Goal: Information Seeking & Learning: Learn about a topic

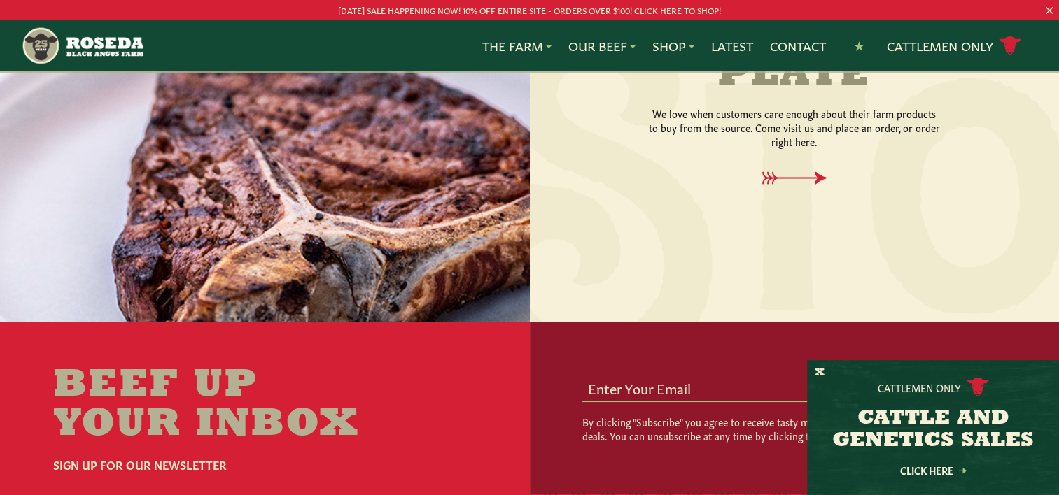
scroll to position [1959, 0]
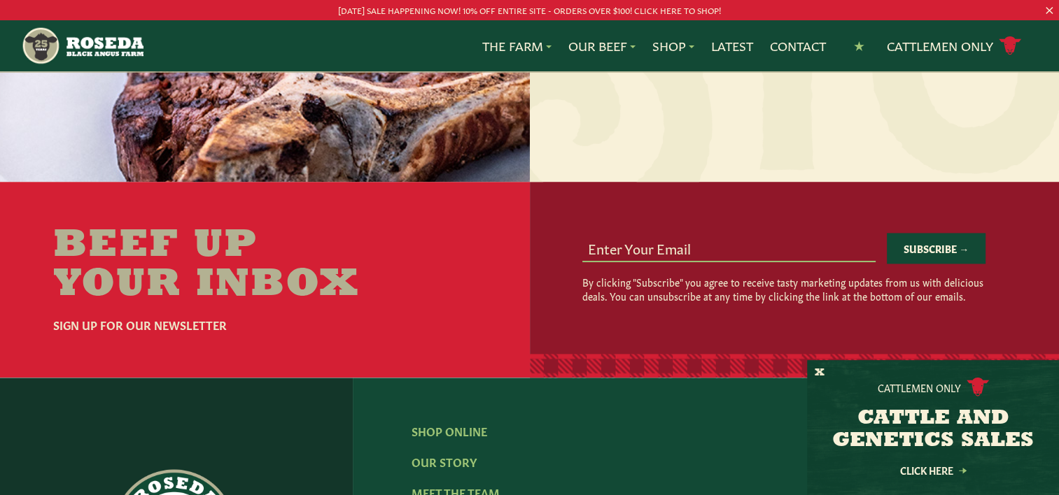
click at [602, 234] on input "email" at bounding box center [728, 247] width 293 height 27
type input "[EMAIL_ADDRESS][DOMAIN_NAME]"
click at [554, 279] on div "[EMAIL_ADDRESS][DOMAIN_NAME] Subscribe → By clicking "Subscribe" you agree to r…" at bounding box center [795, 268] width 530 height 172
click at [936, 237] on button "Subscribe →" at bounding box center [935, 248] width 99 height 31
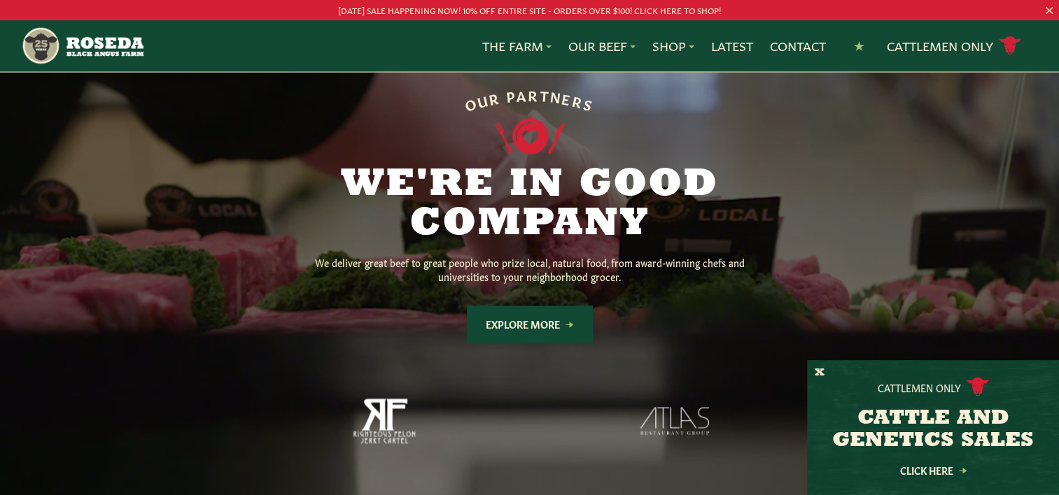
scroll to position [1049, 0]
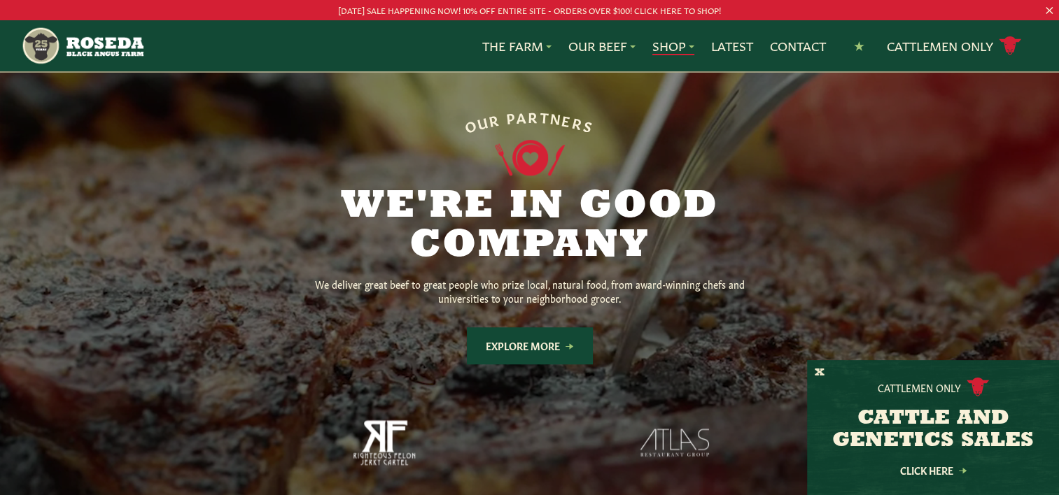
click at [663, 45] on link "Shop" at bounding box center [673, 46] width 42 height 18
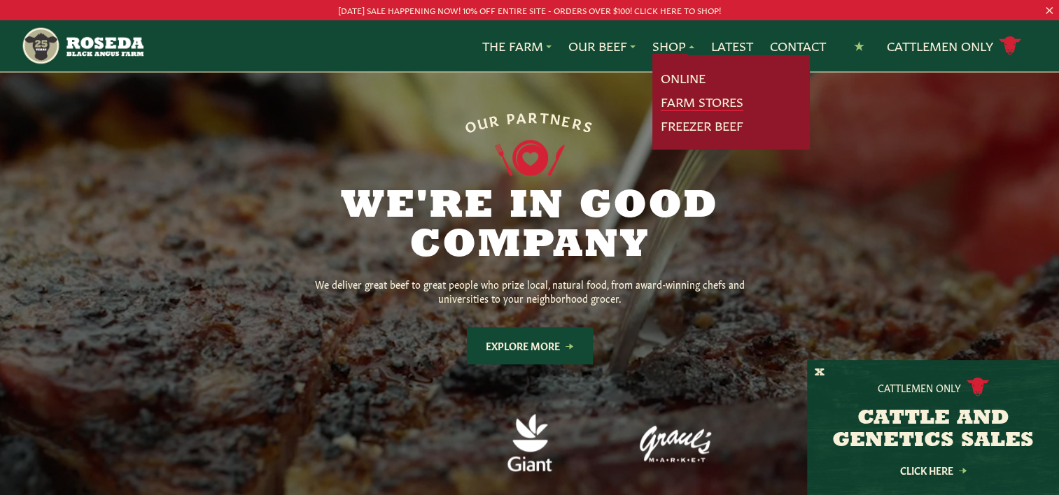
click at [677, 101] on link "Farm Stores" at bounding box center [701, 102] width 83 height 18
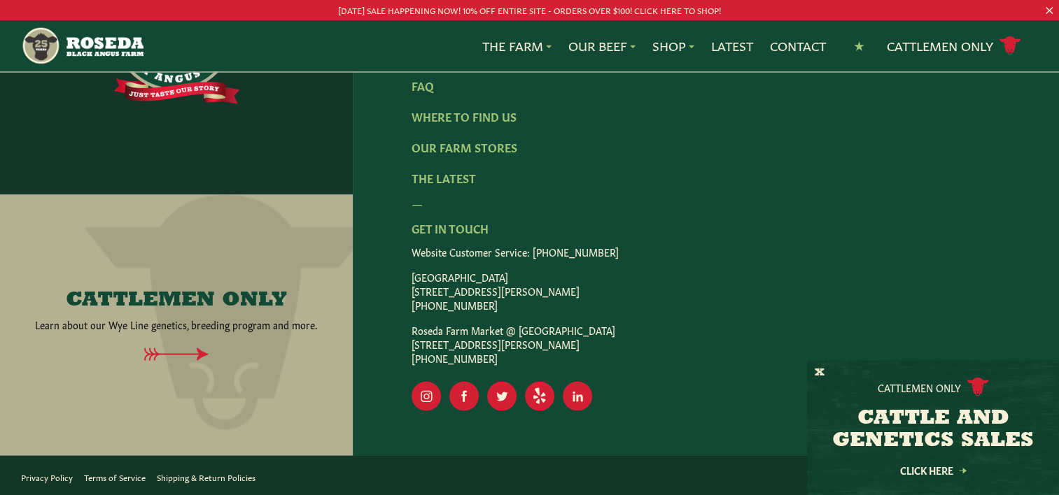
scroll to position [2605, 0]
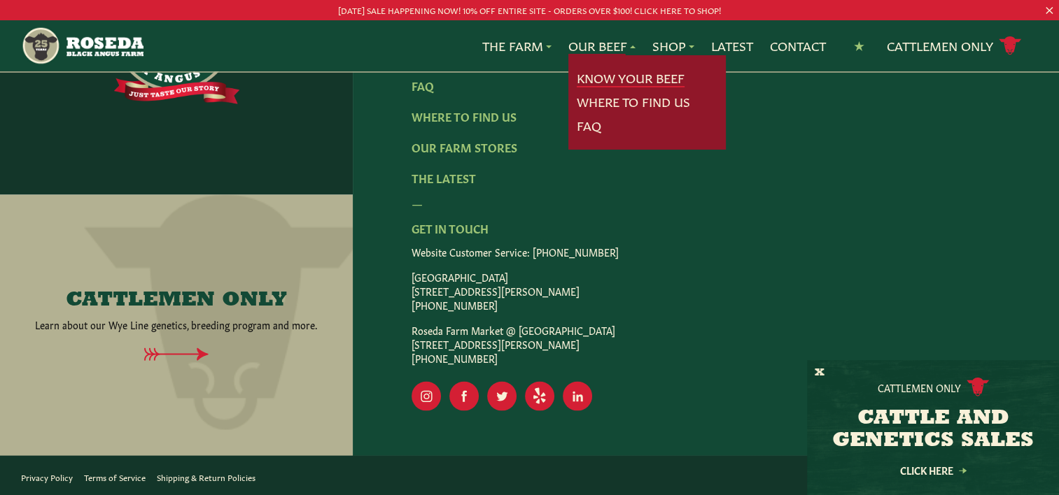
click at [601, 80] on link "Know Your Beef" at bounding box center [630, 78] width 108 height 18
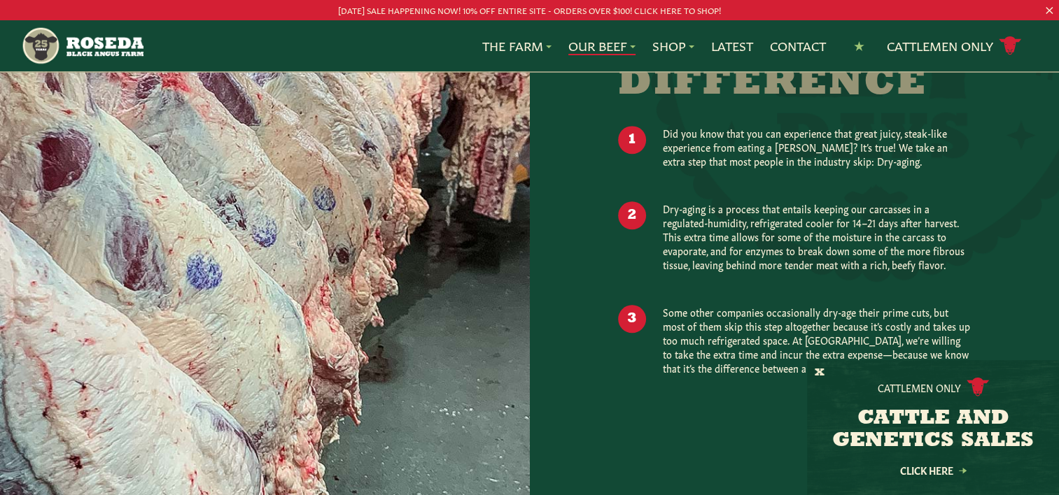
scroll to position [1259, 0]
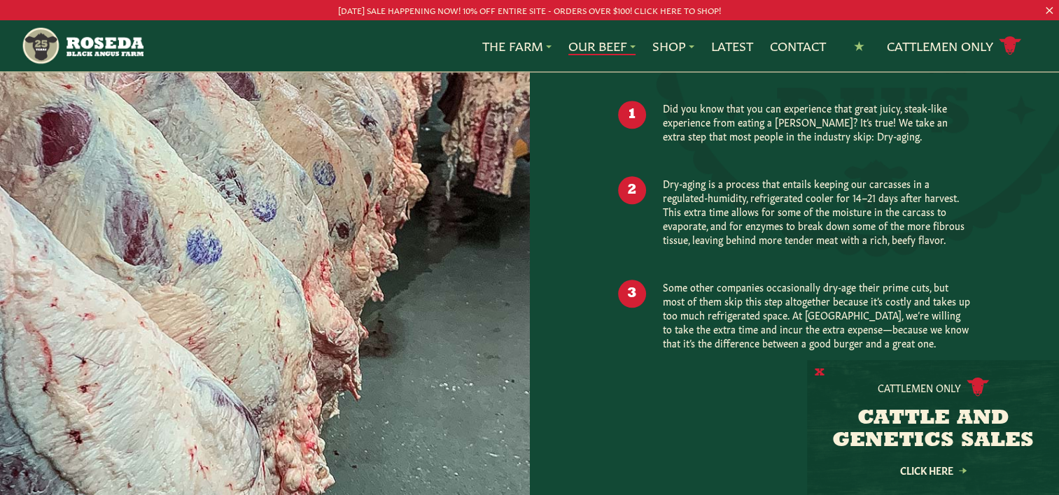
click at [817, 369] on button "X" at bounding box center [819, 373] width 10 height 15
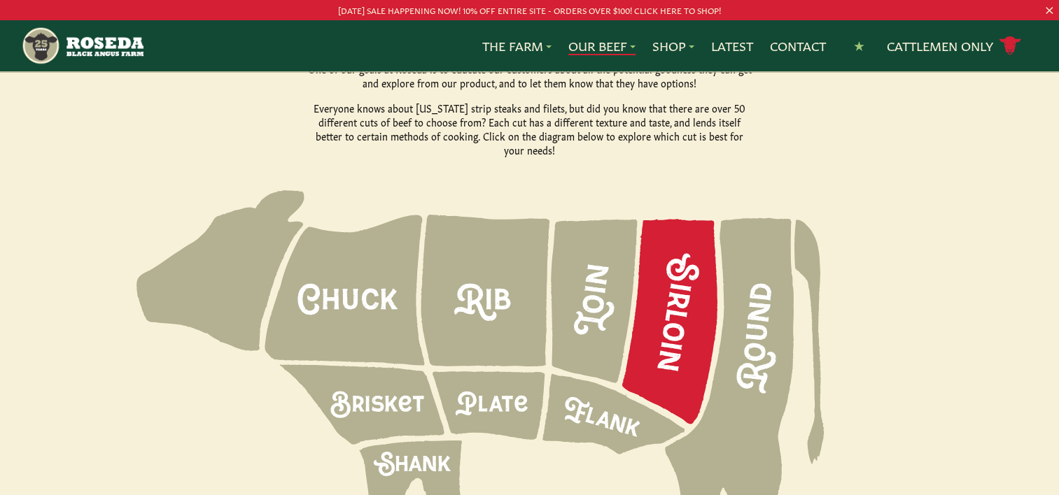
scroll to position [1959, 0]
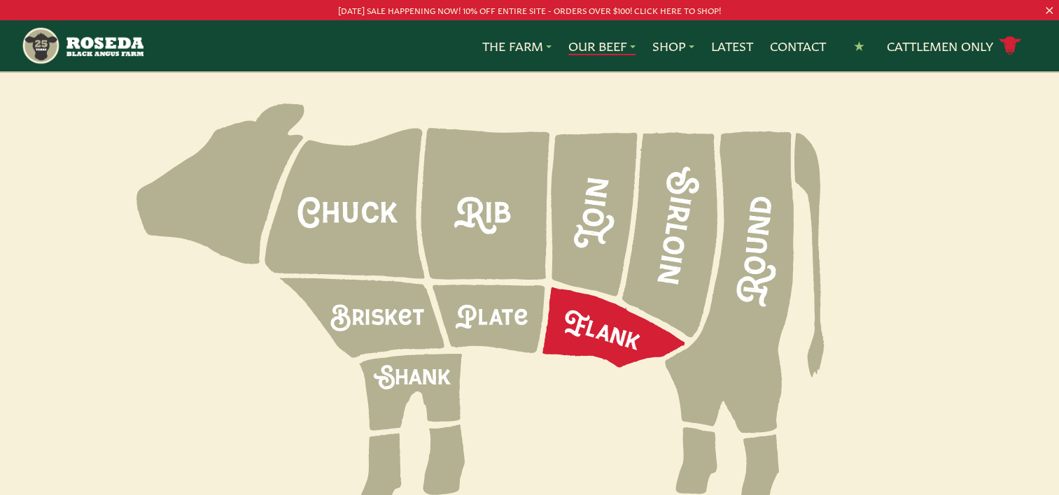
click at [596, 298] on icon at bounding box center [613, 328] width 142 height 80
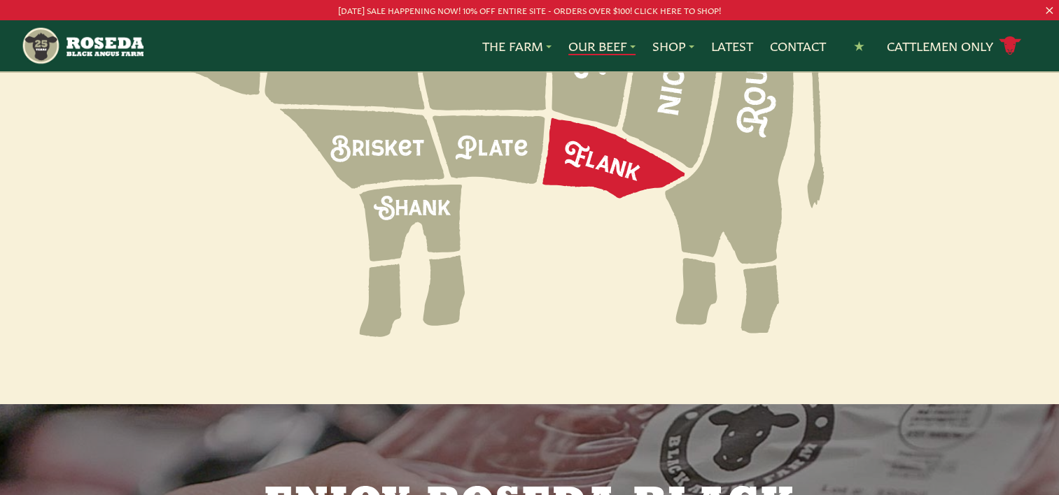
scroll to position [2169, 0]
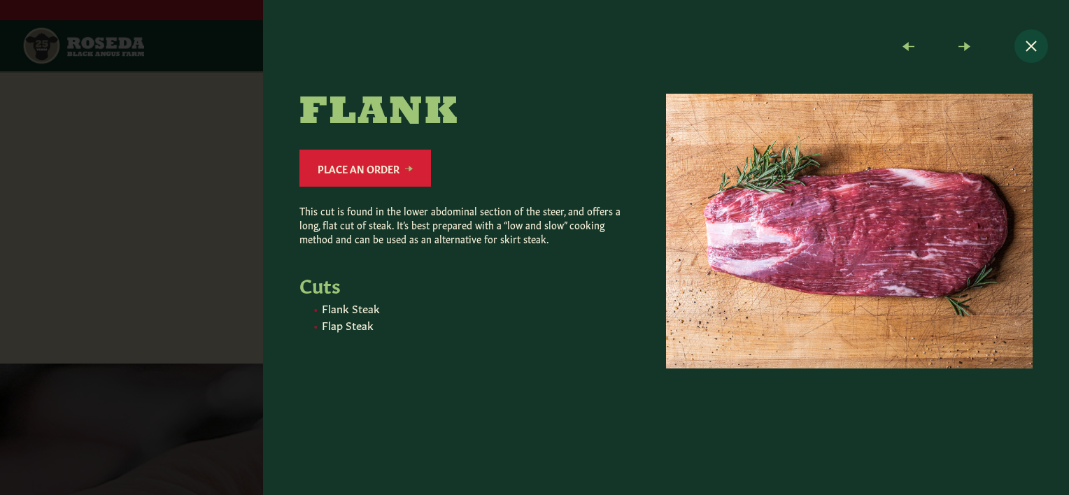
click at [1030, 39] on button "Close modal" at bounding box center [1031, 46] width 34 height 34
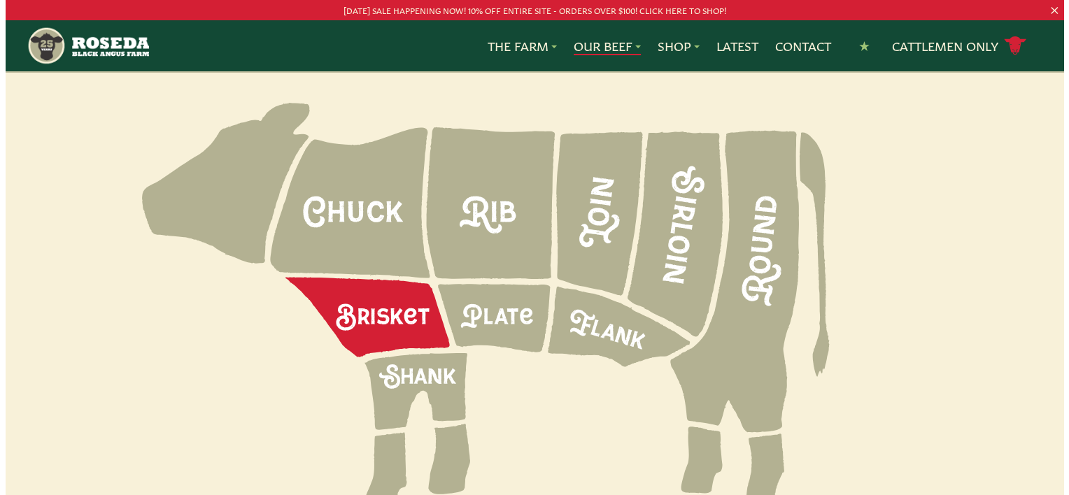
scroll to position [1959, 0]
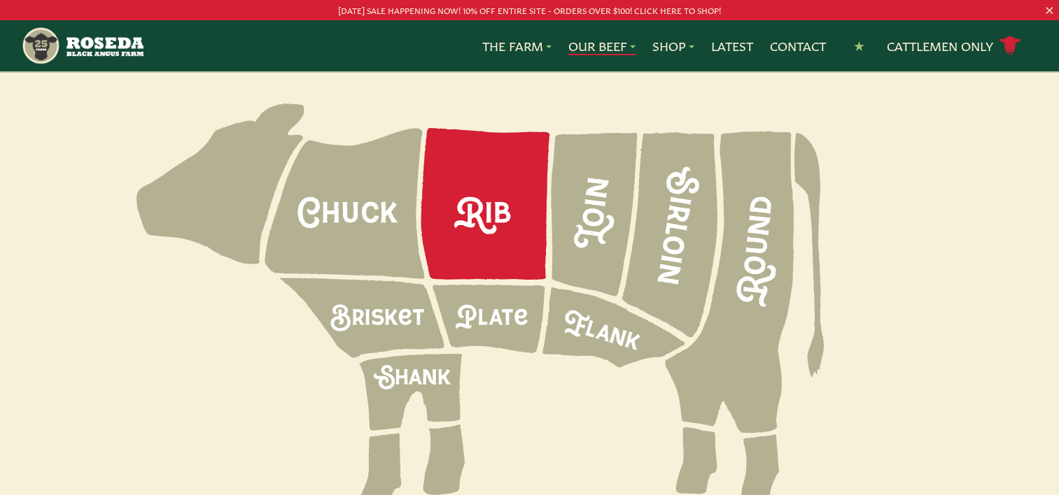
click at [487, 184] on icon at bounding box center [485, 204] width 129 height 152
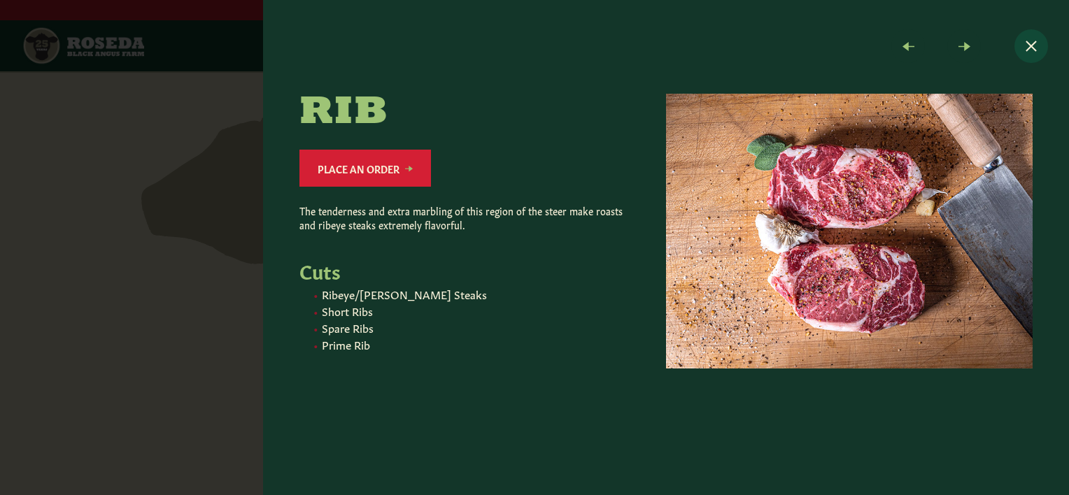
click at [1026, 44] on button "Close modal" at bounding box center [1031, 46] width 34 height 34
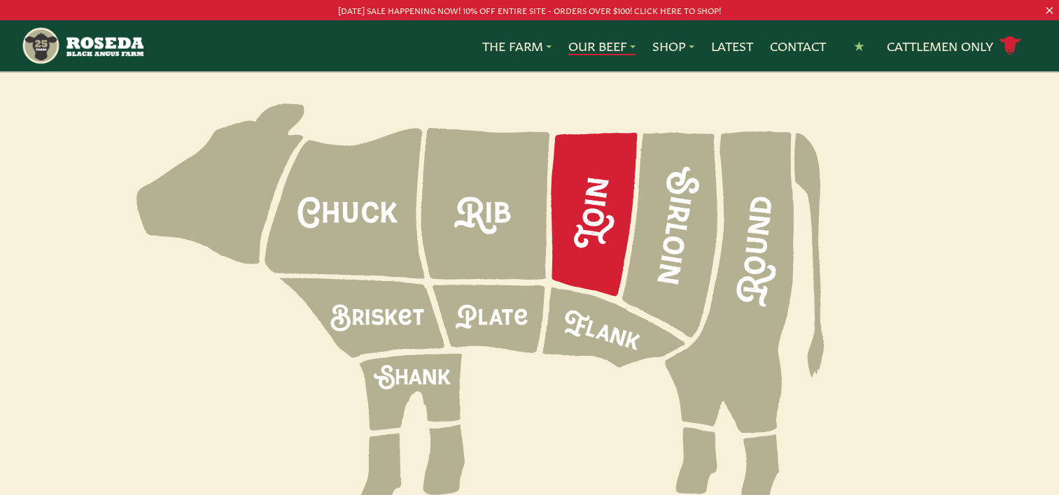
click at [605, 185] on icon at bounding box center [594, 215] width 87 height 164
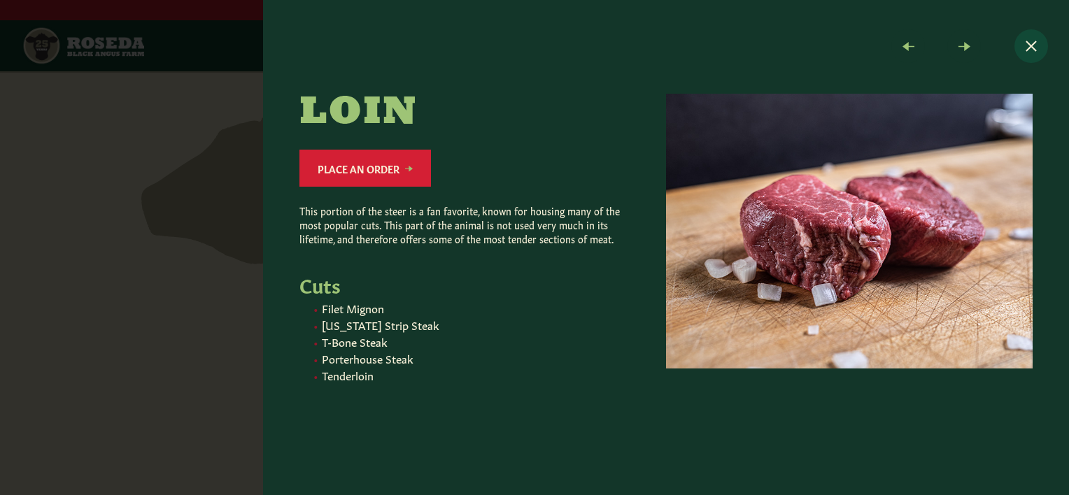
click at [1031, 38] on button "Close modal" at bounding box center [1031, 46] width 34 height 34
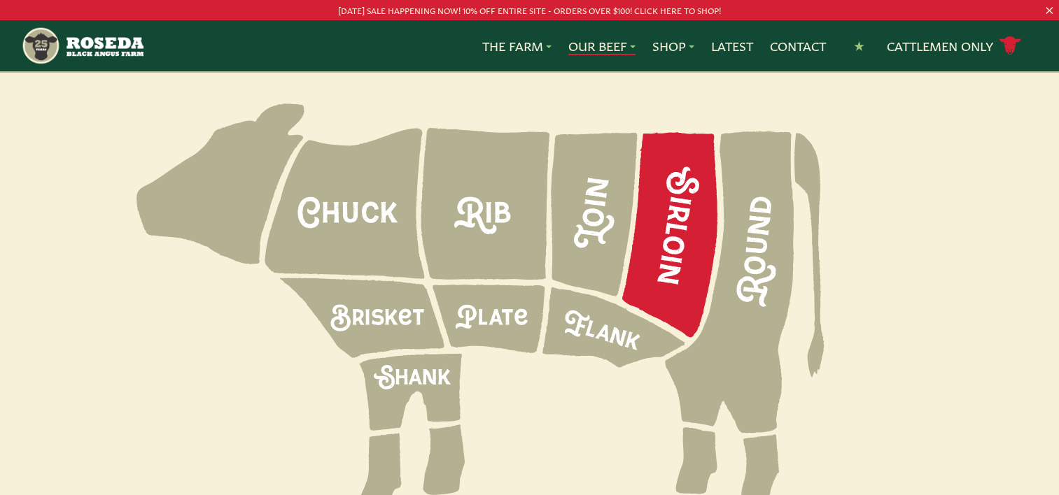
click at [669, 209] on icon at bounding box center [669, 234] width 95 height 205
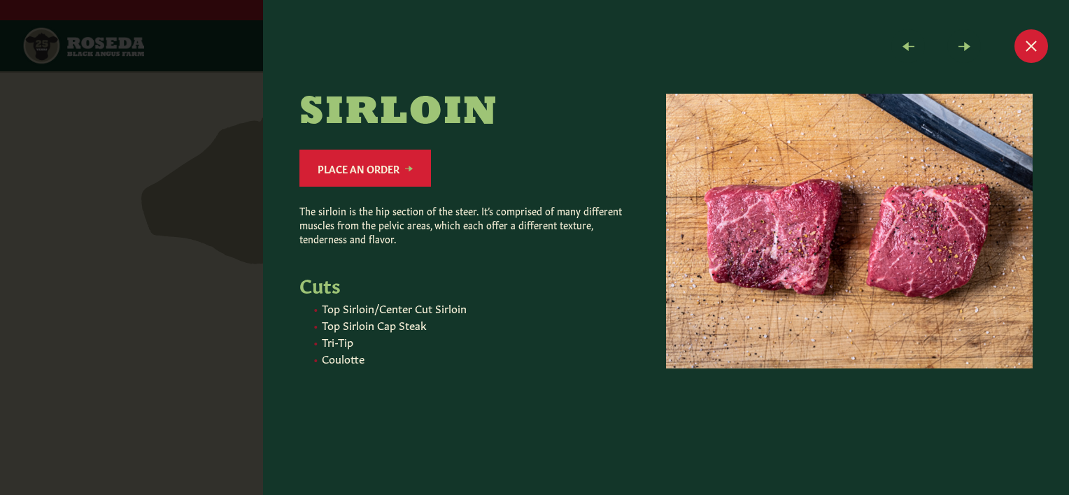
click at [341, 360] on li "Coulotte" at bounding box center [477, 358] width 311 height 14
click at [368, 164] on link "Place an Order" at bounding box center [365, 168] width 132 height 37
